Goal: Transaction & Acquisition: Purchase product/service

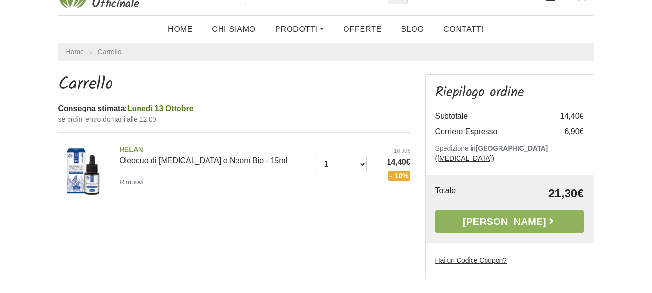
scroll to position [107, 0]
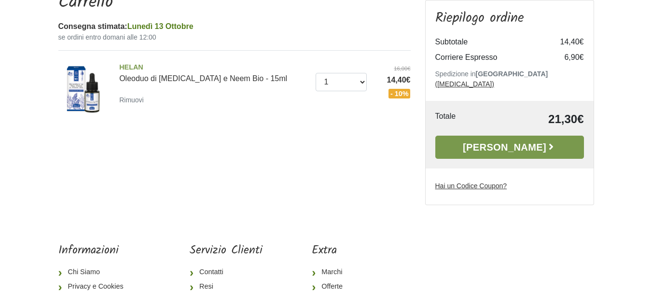
click at [486, 136] on link "[PERSON_NAME]" at bounding box center [509, 147] width 149 height 23
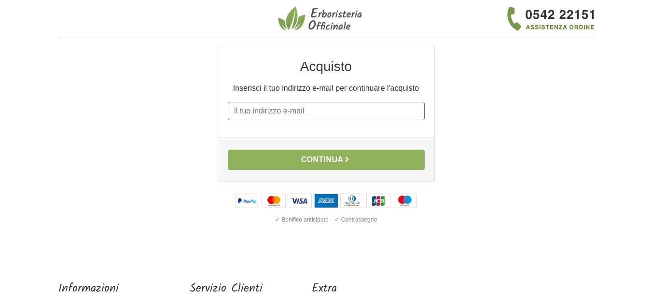
click at [287, 108] on input "E-mail" at bounding box center [326, 111] width 197 height 18
type input "lauraberr@libero.it"
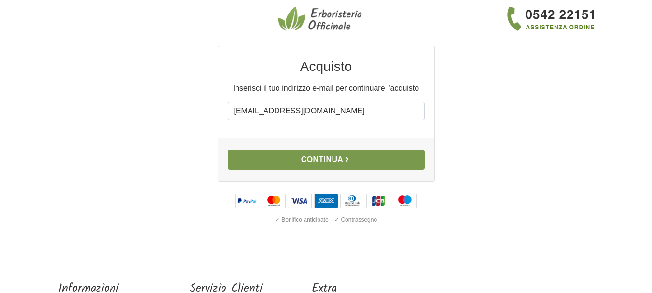
click at [325, 156] on button "Continua" at bounding box center [326, 160] width 197 height 20
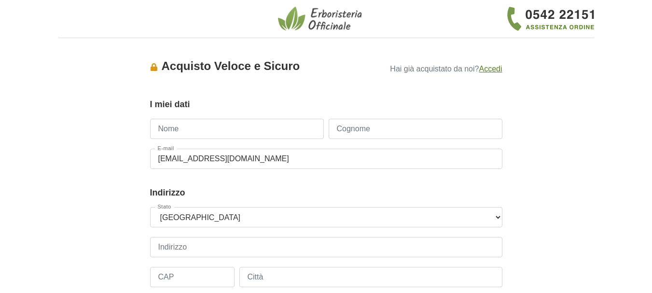
click at [170, 126] on input "Nome" at bounding box center [237, 129] width 174 height 20
type input "laura"
type input "berruto"
type input "3488924122"
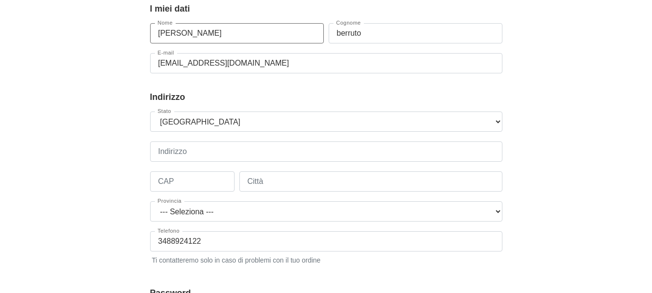
scroll to position [96, 0]
click at [176, 148] on input "Indirizzo" at bounding box center [326, 150] width 352 height 20
type input "Circonvallazione 50"
type input "10070"
type input "Ala Di Stura"
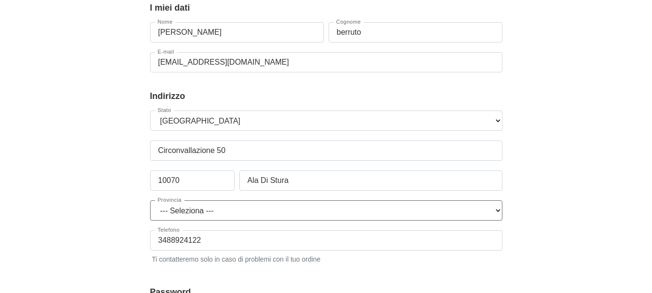
select select "3935"
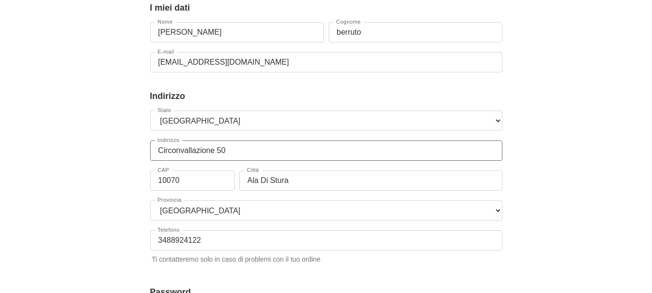
click at [158, 150] on input "Circonvallazione 50" at bounding box center [326, 150] width 352 height 20
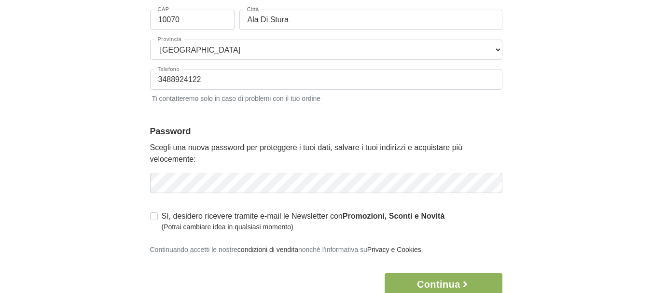
scroll to position [274, 0]
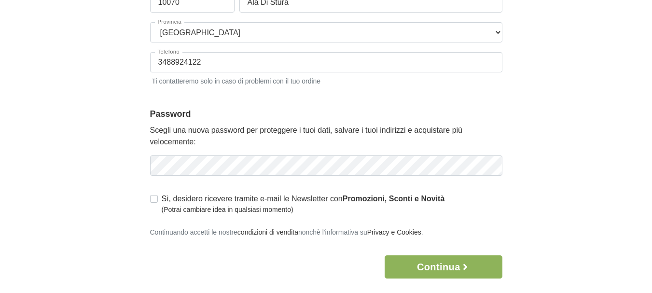
type input "via Circonvallazione 50"
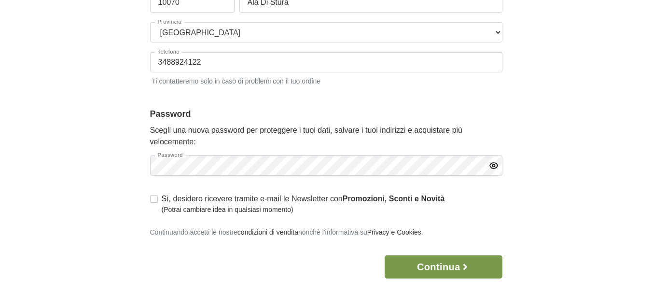
click at [408, 271] on button "Continua" at bounding box center [442, 266] width 117 height 23
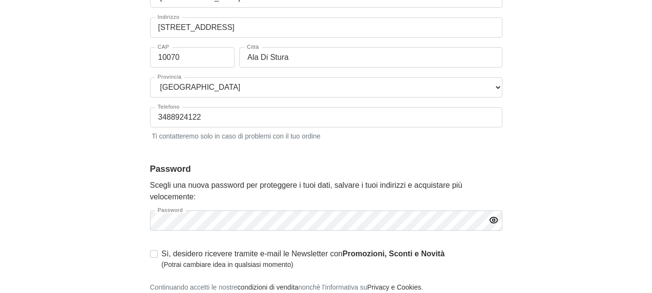
scroll to position [329, 0]
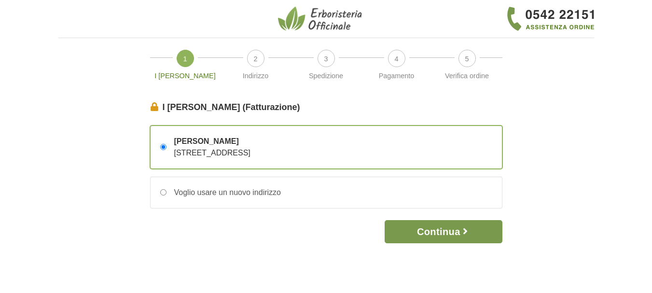
click at [416, 233] on button "Continua" at bounding box center [442, 231] width 117 height 23
click at [452, 234] on button "Continua" at bounding box center [442, 231] width 117 height 23
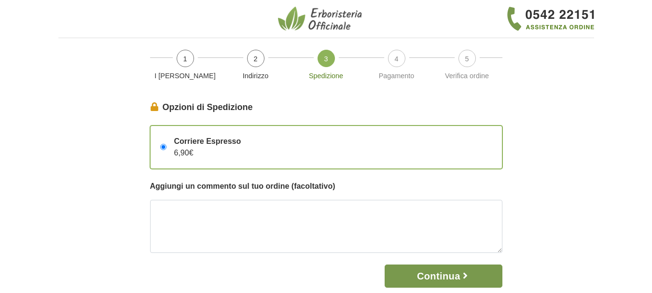
click at [430, 273] on button "Continua" at bounding box center [442, 275] width 117 height 23
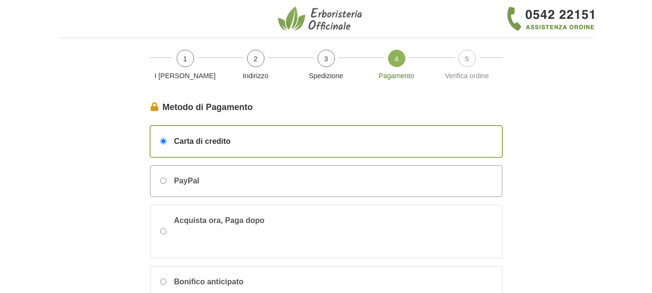
click at [163, 183] on input "PayPal" at bounding box center [163, 181] width 6 height 6
radio input "true"
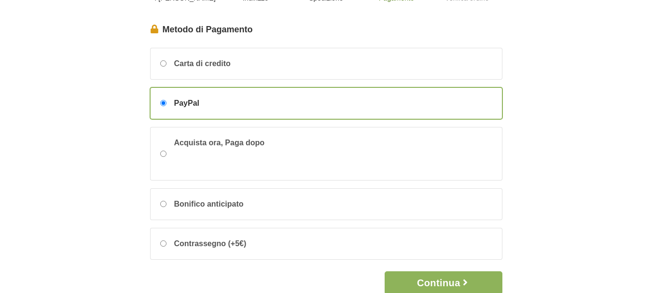
scroll to position [83, 0]
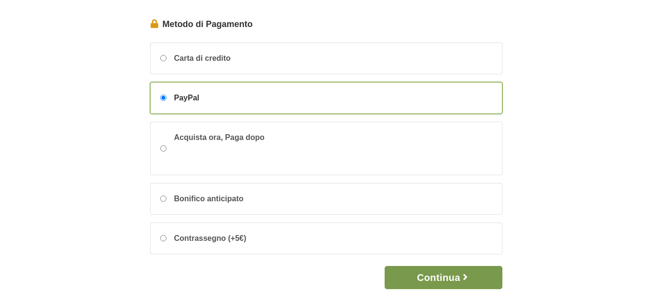
click at [418, 279] on button "Continua" at bounding box center [442, 277] width 117 height 23
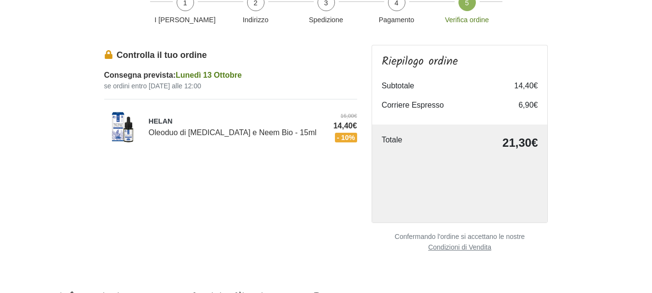
scroll to position [63, 0]
